Goal: Entertainment & Leisure: Consume media (video, audio)

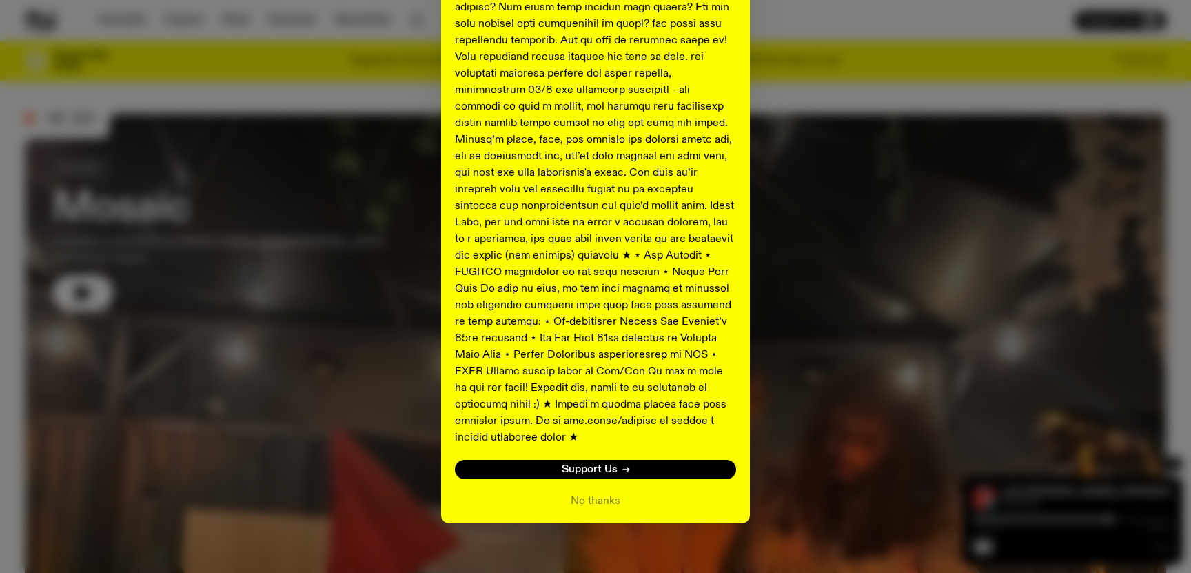
scroll to position [29, 0]
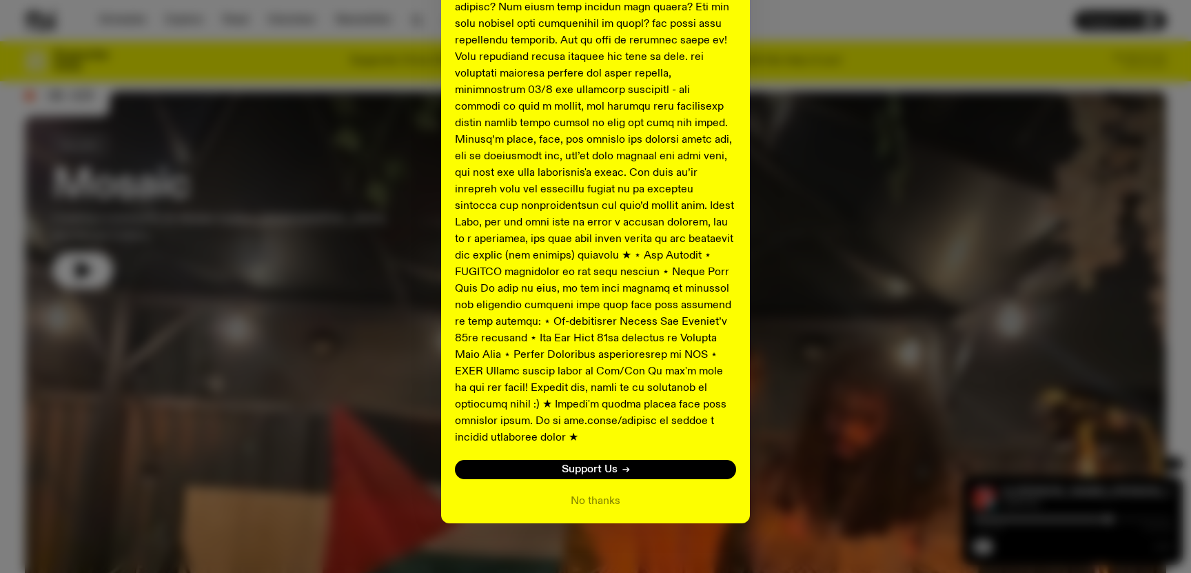
click at [603, 493] on button "No thanks" at bounding box center [596, 501] width 50 height 17
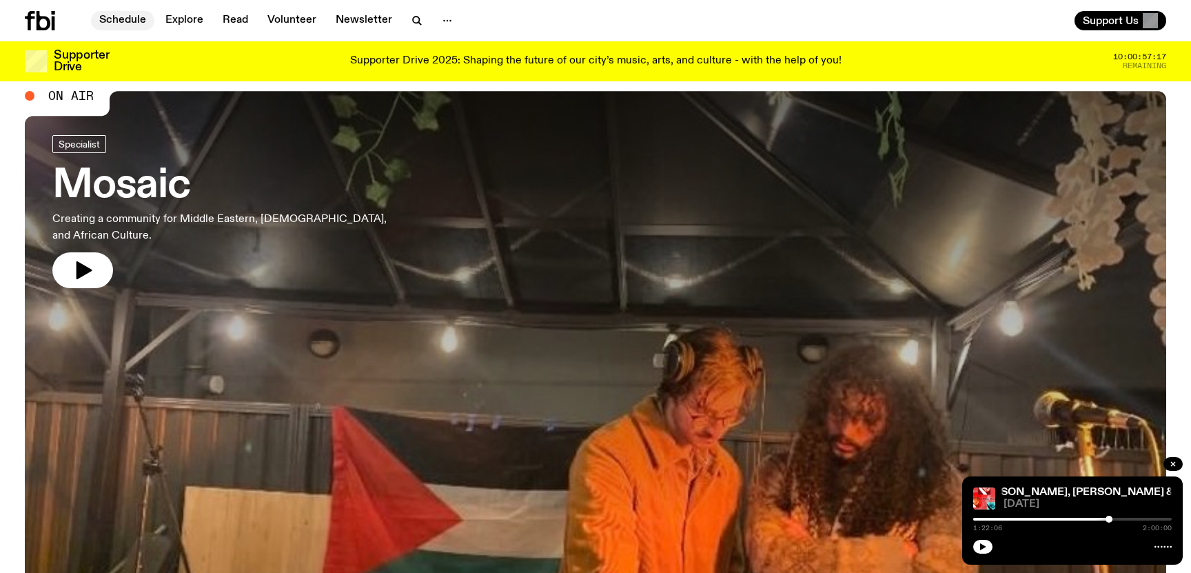
click at [125, 21] on link "Schedule" at bounding box center [122, 20] width 63 height 19
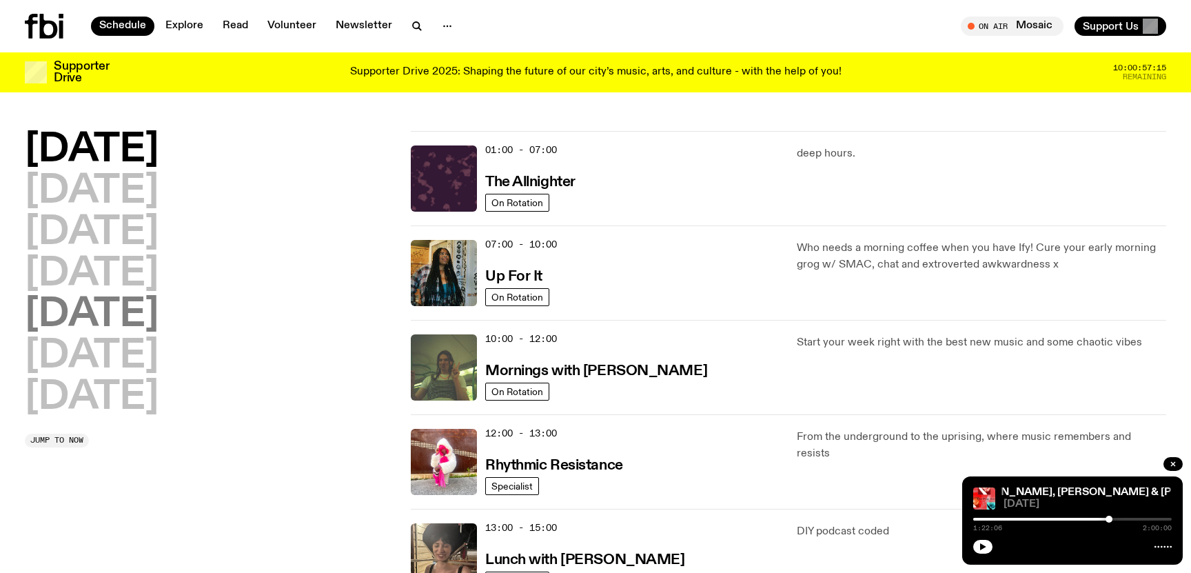
click at [127, 314] on h2 "[DATE]" at bounding box center [92, 315] width 134 height 39
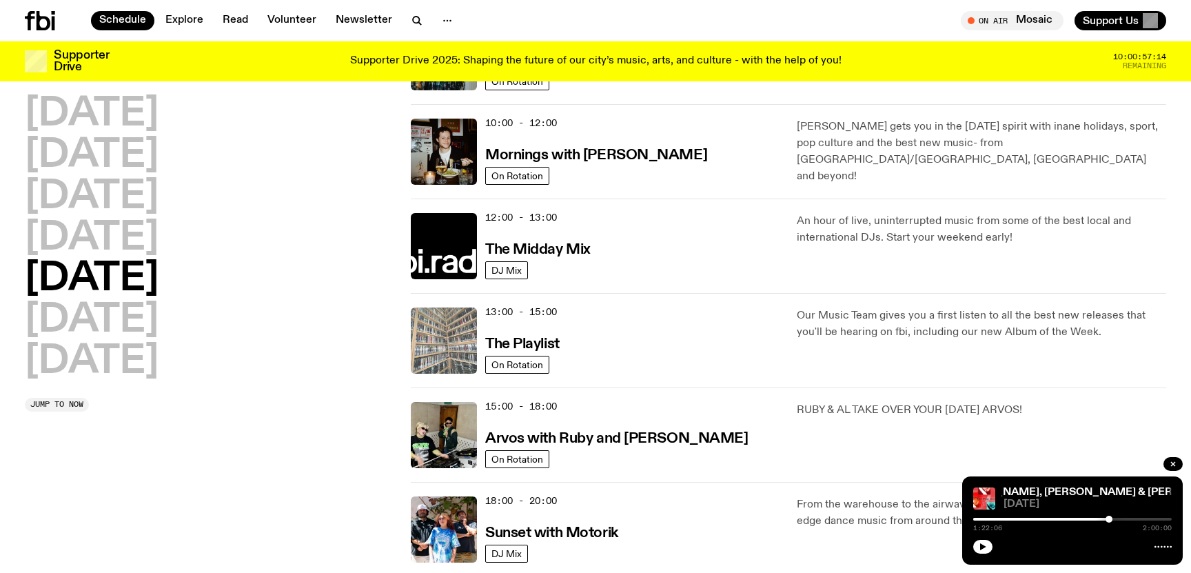
scroll to position [302, 0]
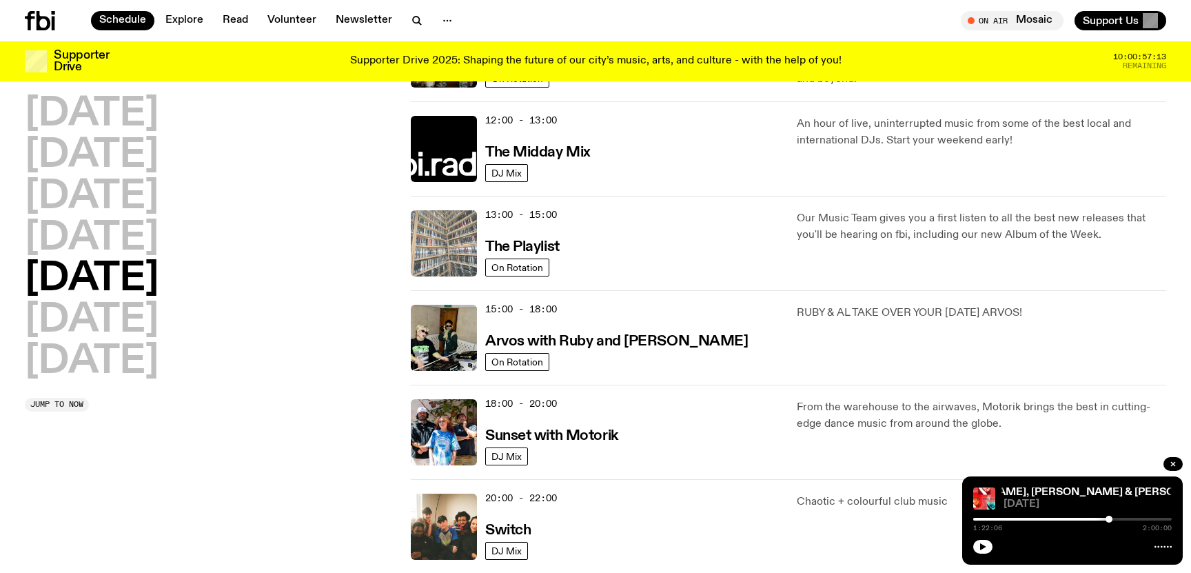
click at [457, 247] on img at bounding box center [444, 243] width 66 height 66
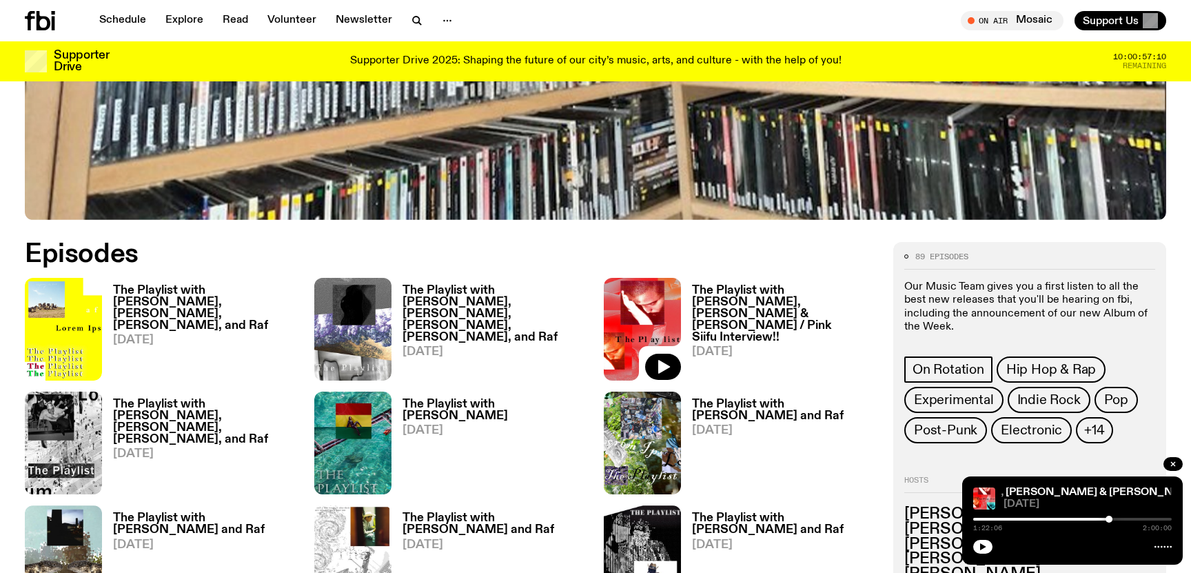
scroll to position [676, 0]
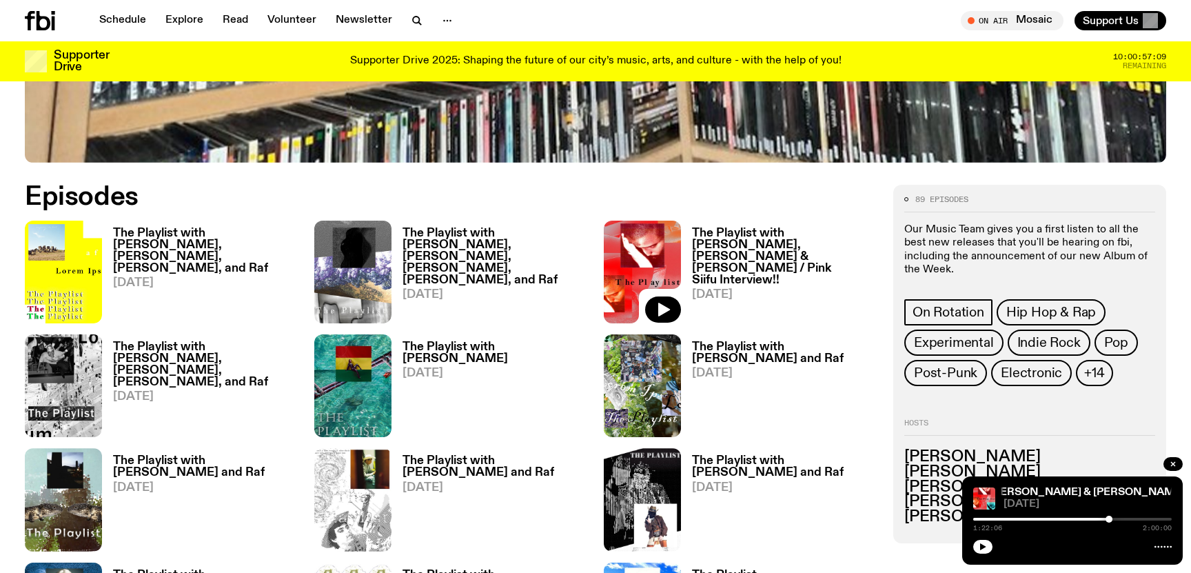
click at [220, 239] on h3 "The Playlist with [PERSON_NAME], [PERSON_NAME], [PERSON_NAME], and Raf" at bounding box center [205, 251] width 185 height 47
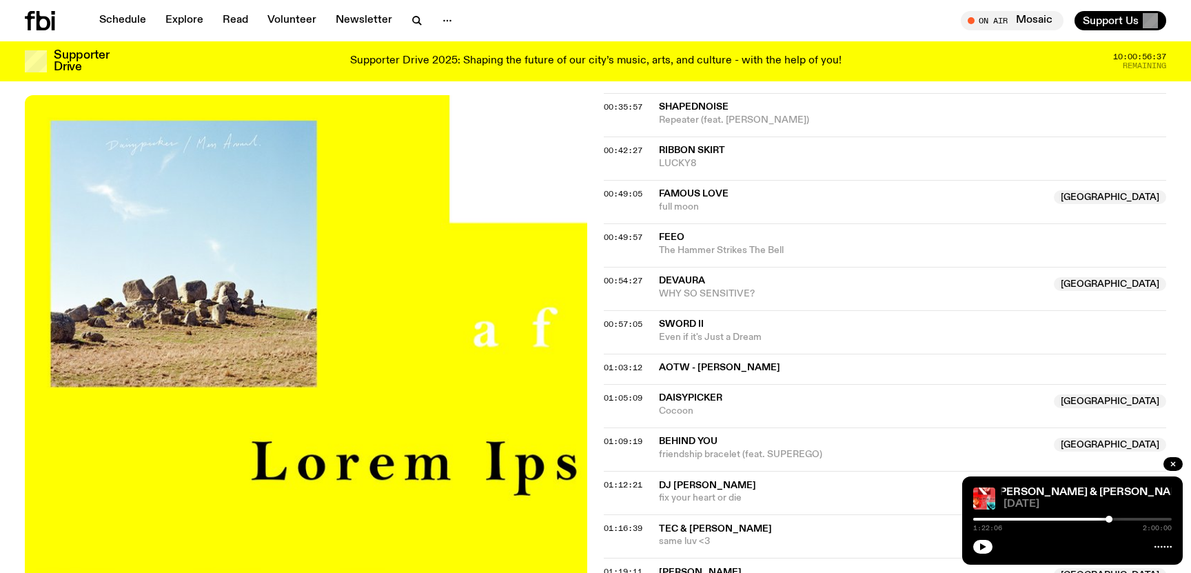
scroll to position [949, 0]
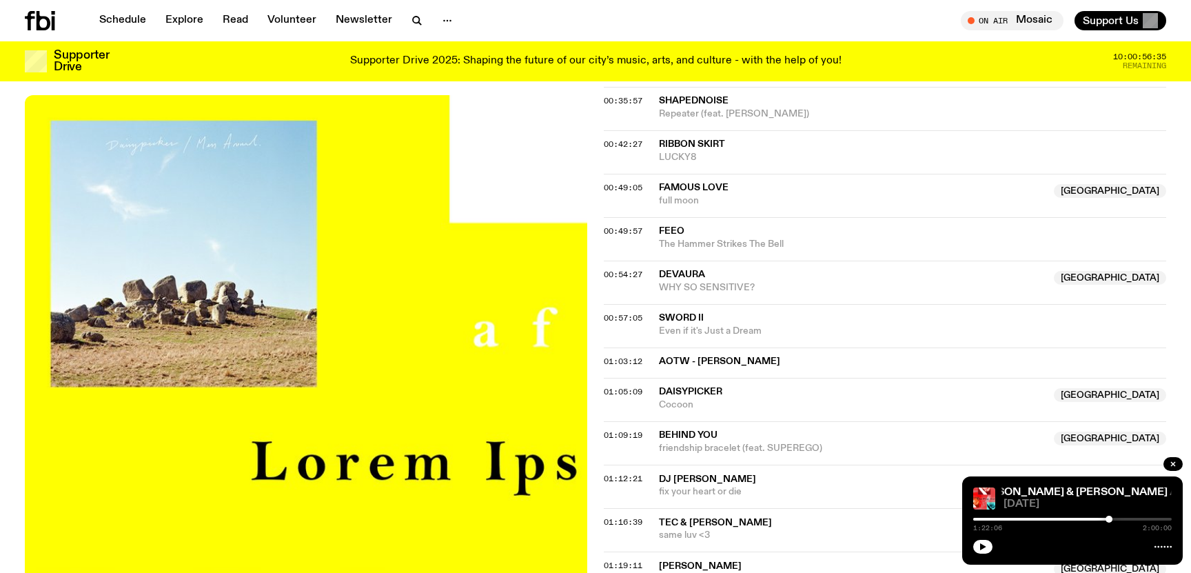
click at [693, 398] on span "Cocoon" at bounding box center [852, 404] width 387 height 13
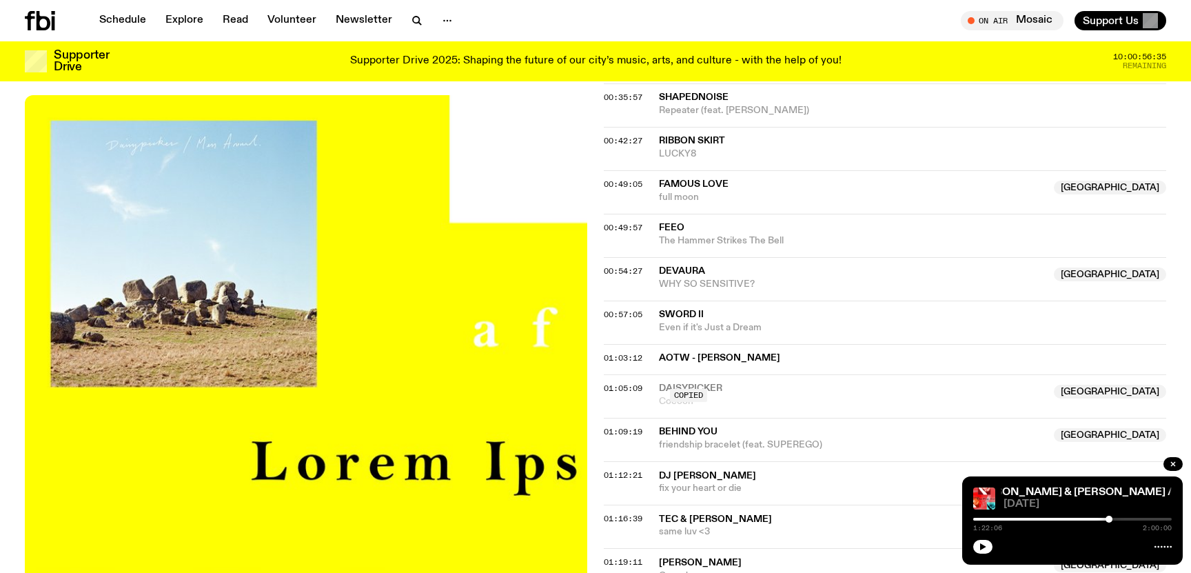
scroll to position [949, 0]
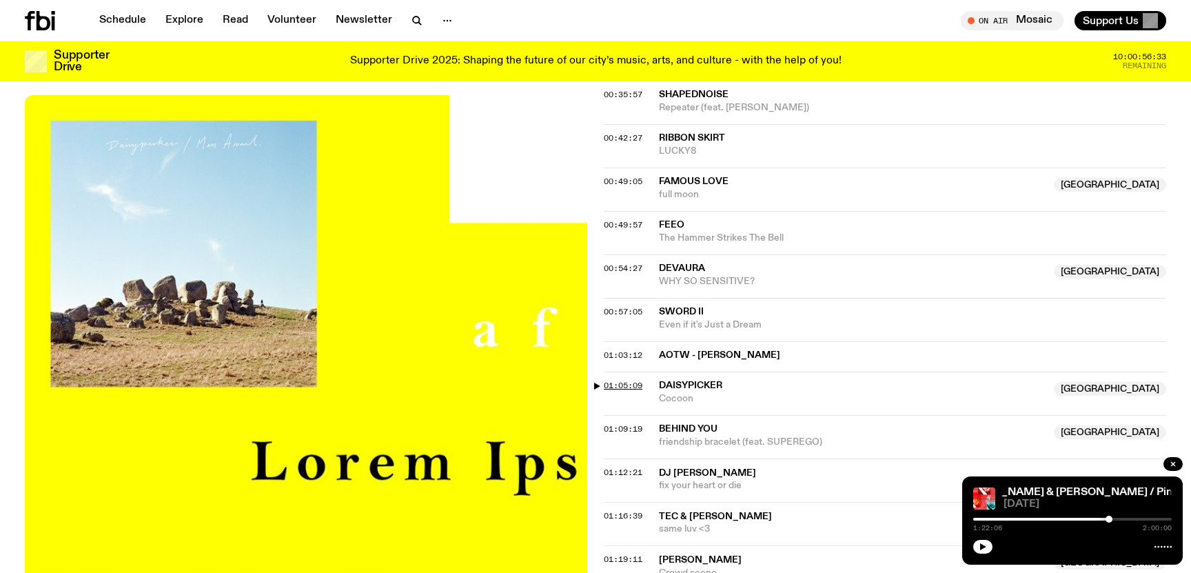
click at [606, 380] on span "01:05:09" at bounding box center [623, 385] width 39 height 11
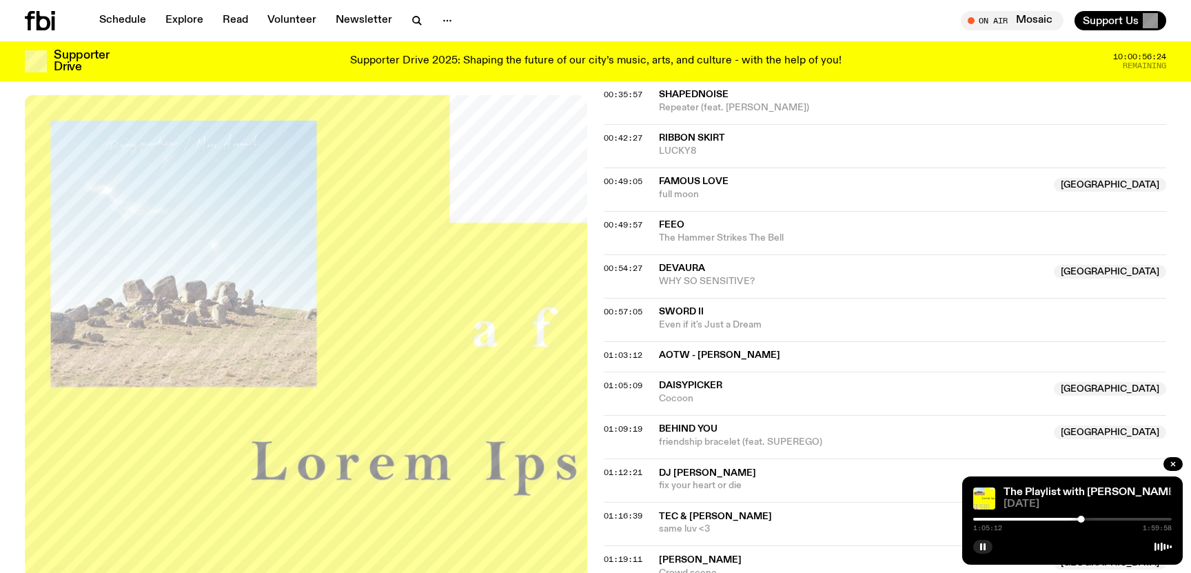
click at [1083, 519] on div at bounding box center [1081, 519] width 7 height 7
click at [1084, 519] on div at bounding box center [1083, 519] width 7 height 7
click at [1088, 518] on div at bounding box center [1072, 519] width 199 height 3
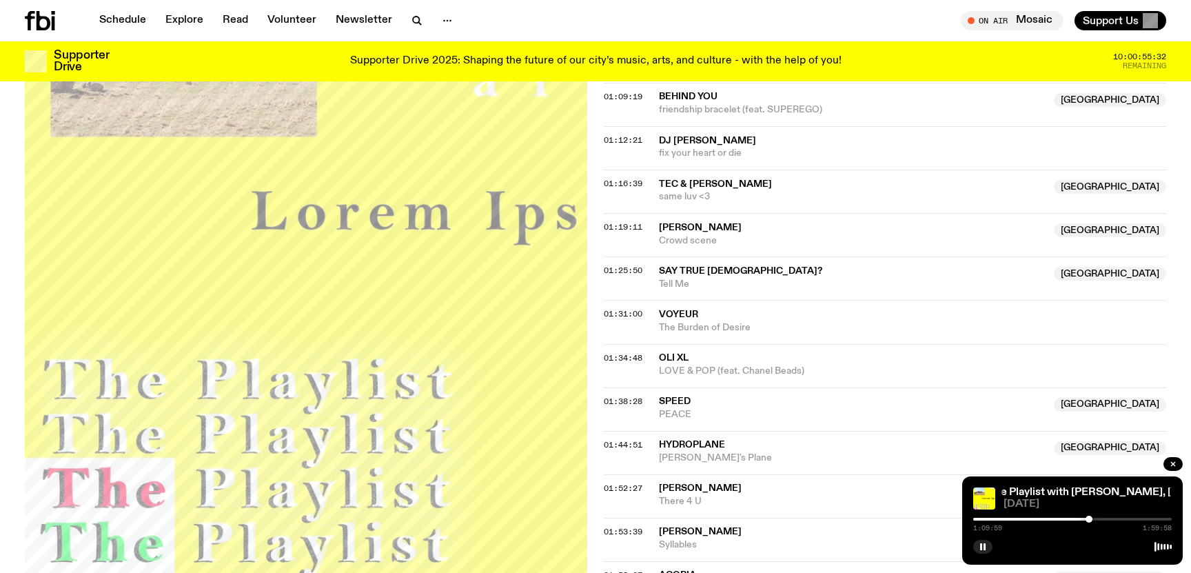
scroll to position [1276, 0]
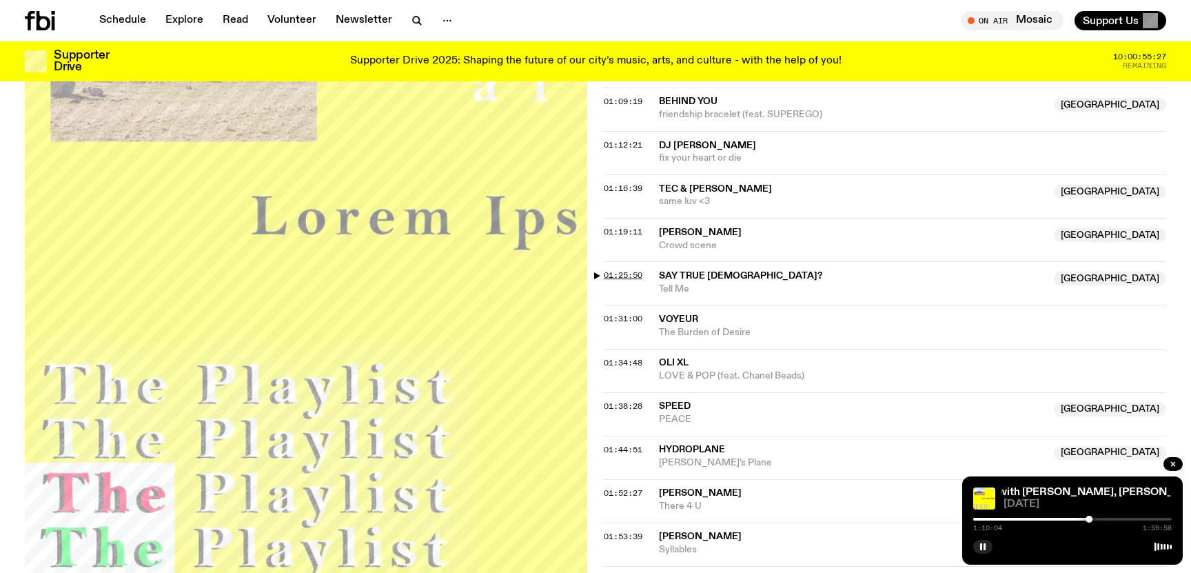
click at [609, 270] on span "01:25:50" at bounding box center [623, 275] width 39 height 11
